Goal: Task Accomplishment & Management: Manage account settings

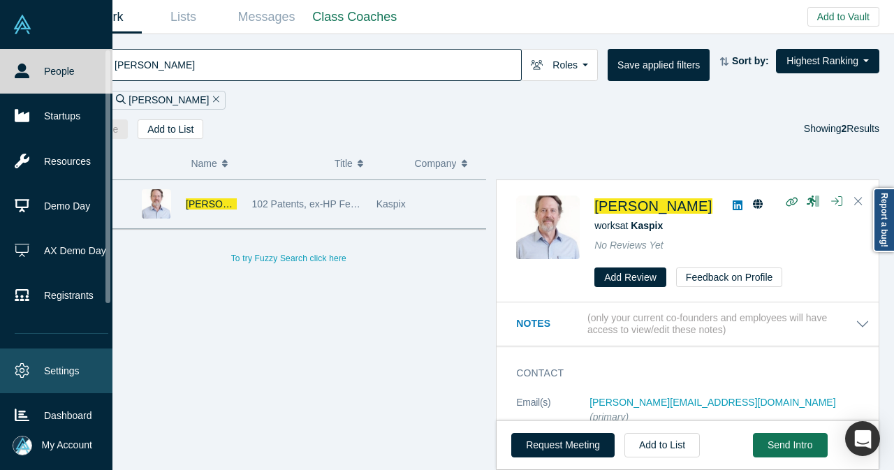
click at [59, 367] on link "Settings" at bounding box center [61, 371] width 123 height 45
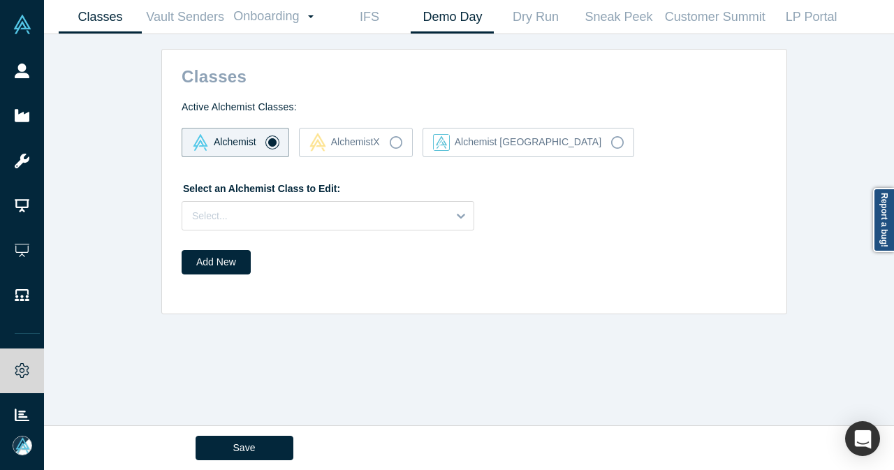
click at [473, 19] on link "Demo Day" at bounding box center [452, 17] width 83 height 33
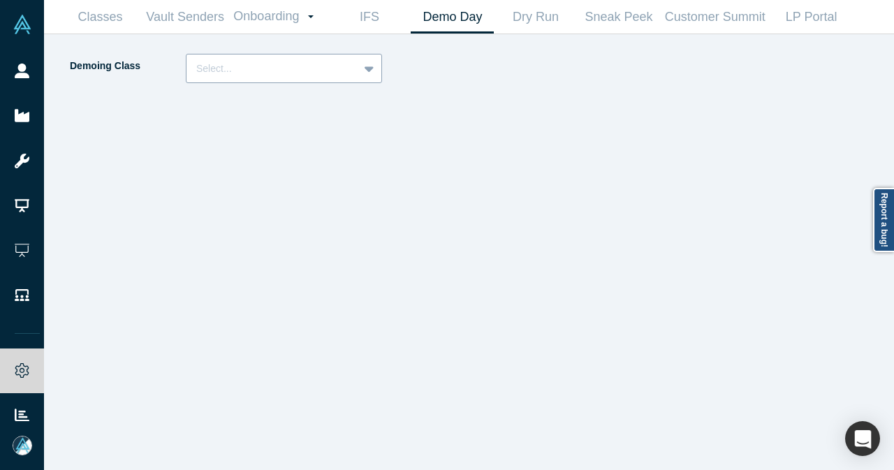
click at [326, 60] on div at bounding box center [272, 68] width 152 height 17
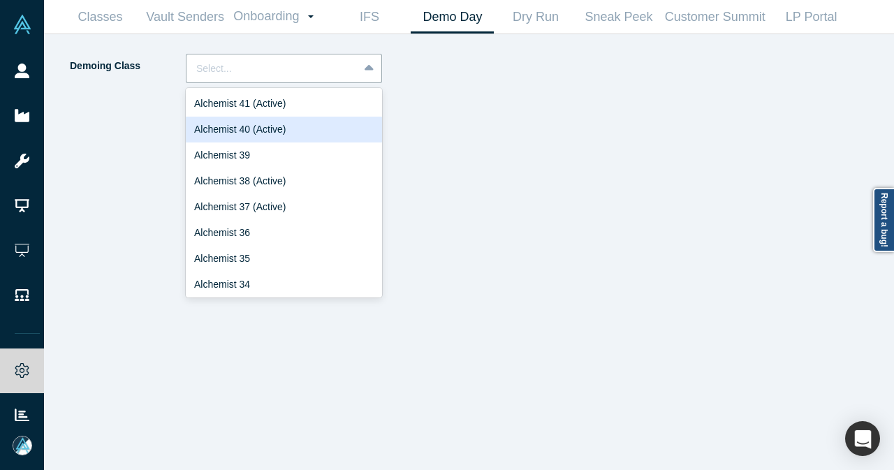
click at [290, 126] on div "Alchemist 40 (Active)" at bounding box center [284, 130] width 196 height 26
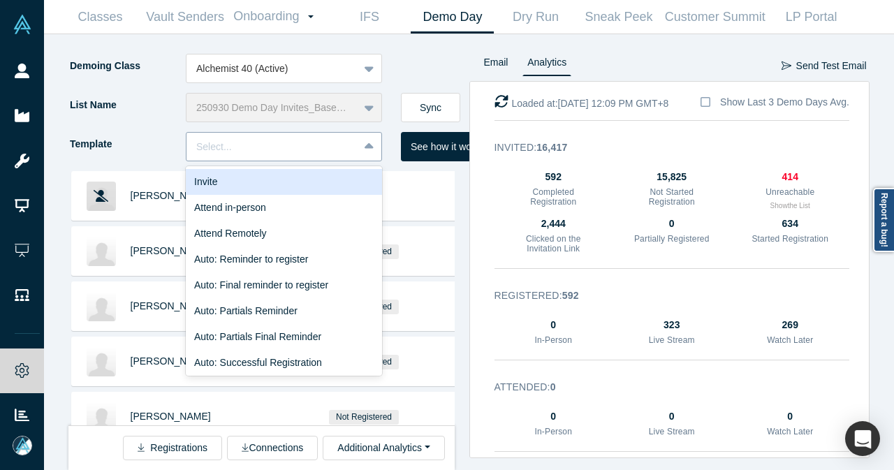
click at [341, 148] on div at bounding box center [272, 146] width 152 height 17
click at [293, 175] on div "Invite" at bounding box center [284, 182] width 196 height 26
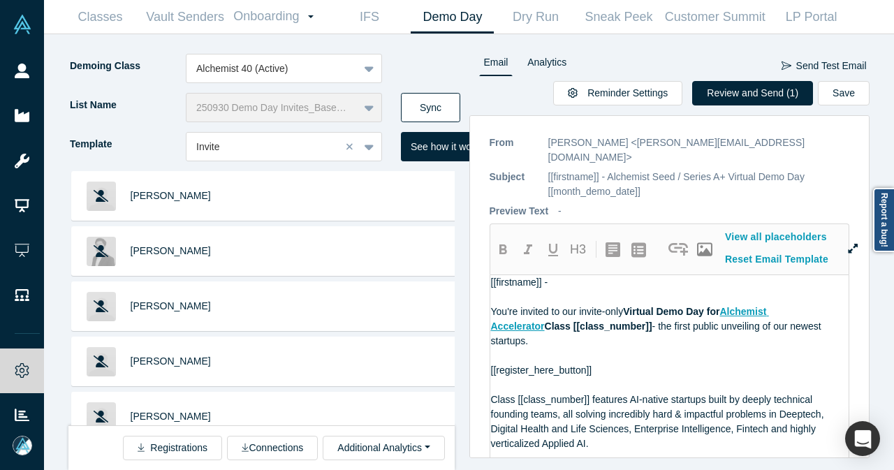
click at [435, 106] on button "Sync" at bounding box center [430, 107] width 59 height 29
click at [727, 85] on button "Review and Send (2)" at bounding box center [752, 93] width 121 height 24
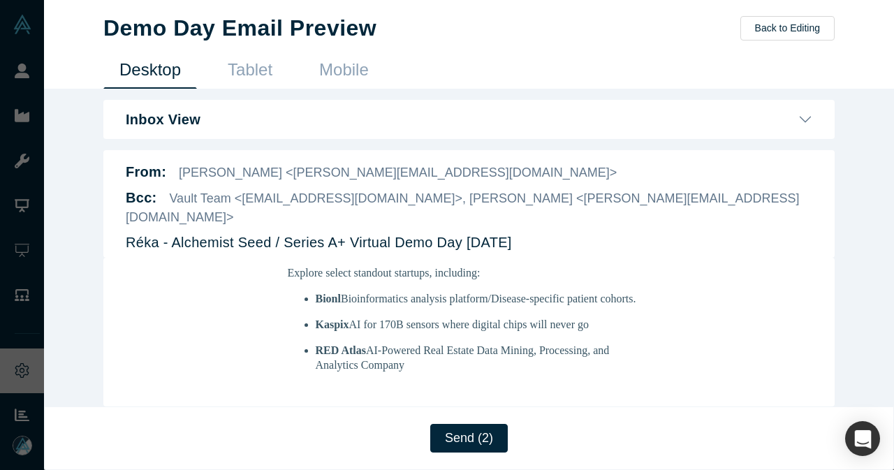
scroll to position [349, 0]
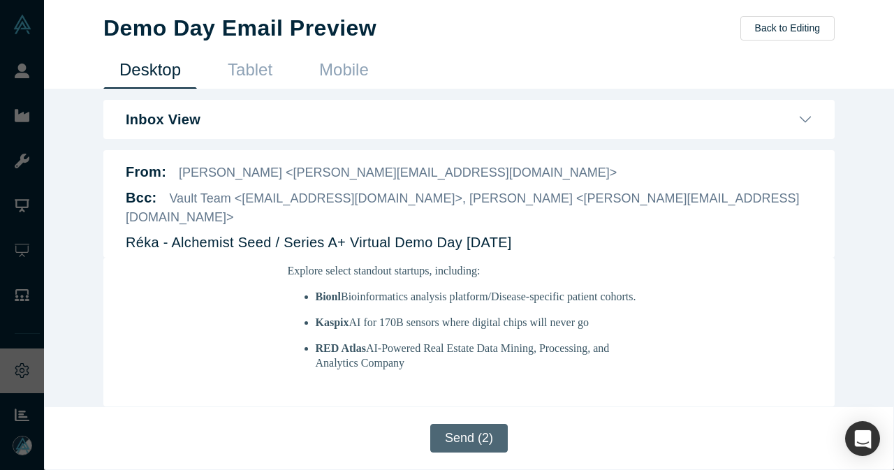
click at [458, 442] on button "Send (2)" at bounding box center [469, 438] width 78 height 29
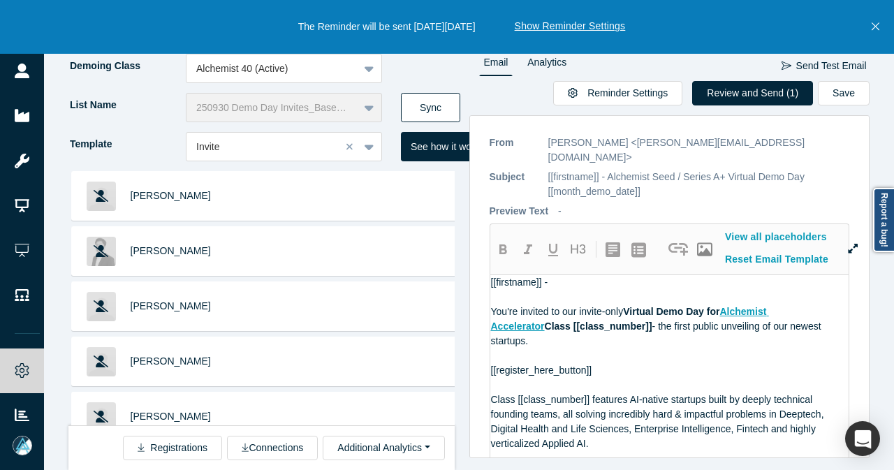
click at [429, 108] on button "Sync" at bounding box center [430, 107] width 59 height 29
click at [878, 28] on icon "Close" at bounding box center [876, 26] width 8 height 13
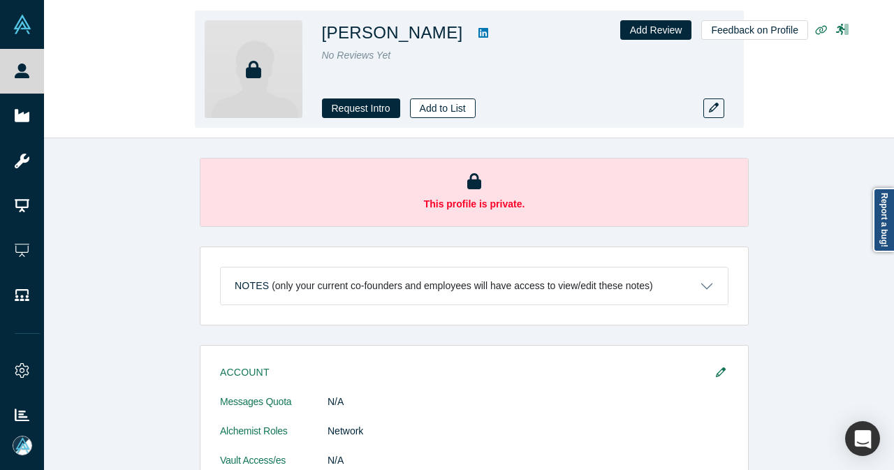
click at [443, 111] on button "Add to List" at bounding box center [443, 109] width 66 height 20
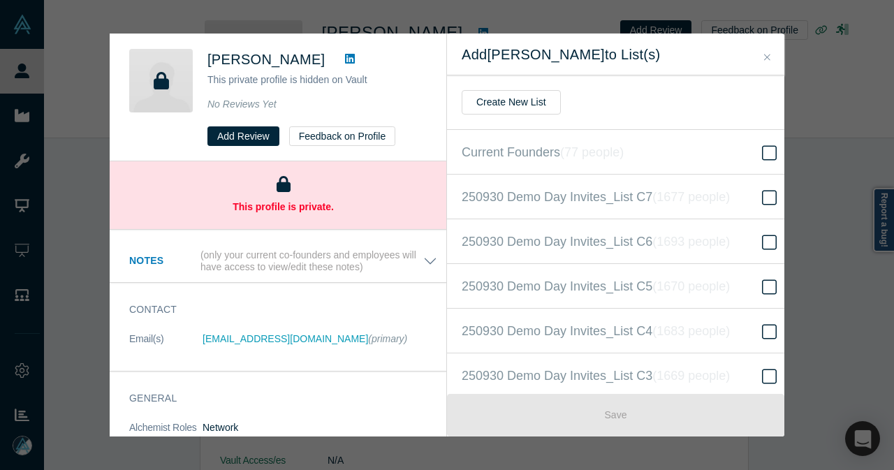
click at [345, 61] on icon at bounding box center [350, 58] width 10 height 11
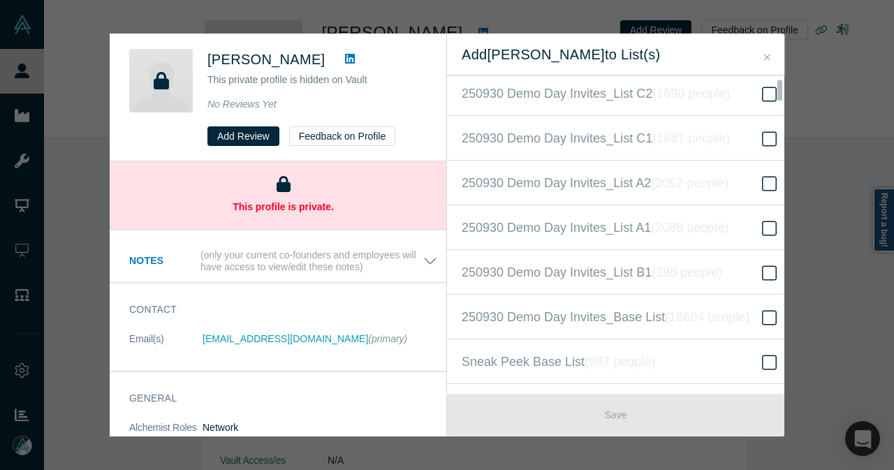
scroll to position [349, 0]
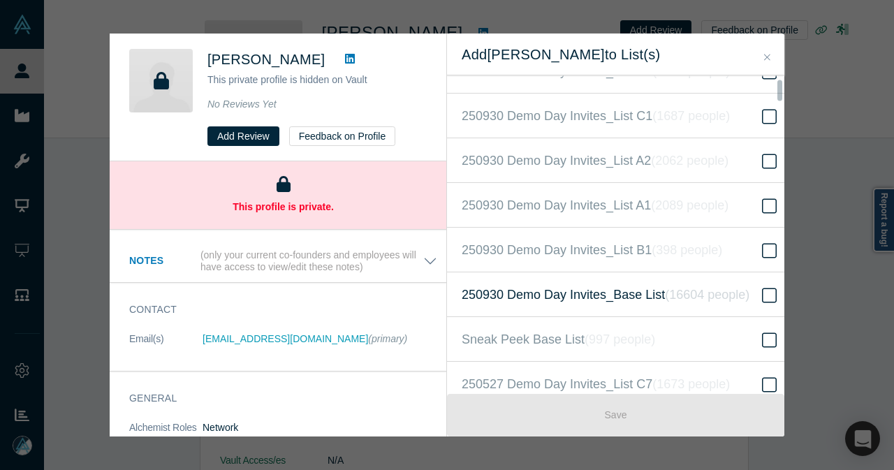
click at [609, 292] on span "250930 Demo Day Invites_Base List ( 16604 people )" at bounding box center [606, 295] width 288 height 20
click at [0, 0] on input "250930 Demo Day Invites_Base List ( 16604 people )" at bounding box center [0, 0] width 0 height 0
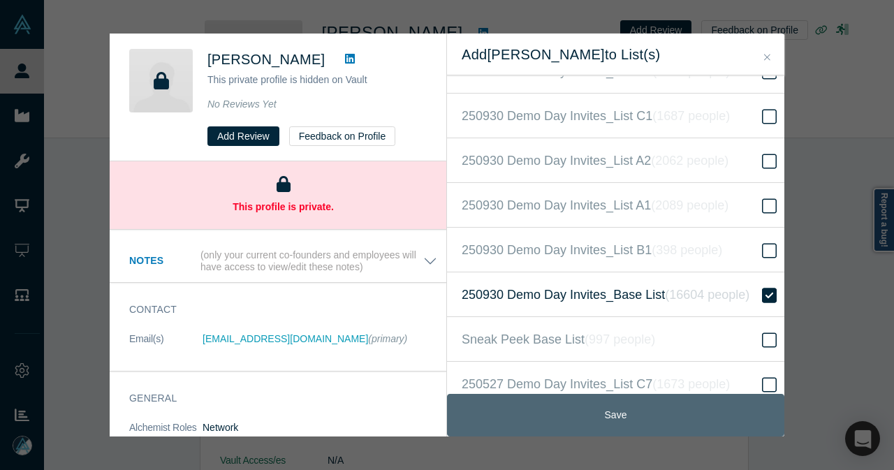
click at [598, 406] on button "Save" at bounding box center [615, 415] width 337 height 43
